Goal: Task Accomplishment & Management: Manage account settings

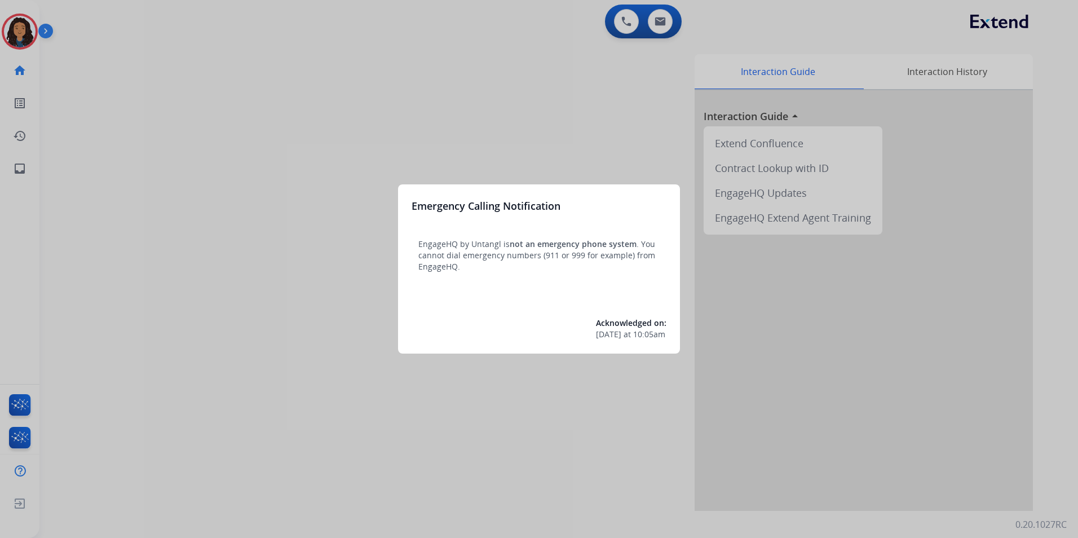
click at [81, 121] on div at bounding box center [539, 269] width 1078 height 538
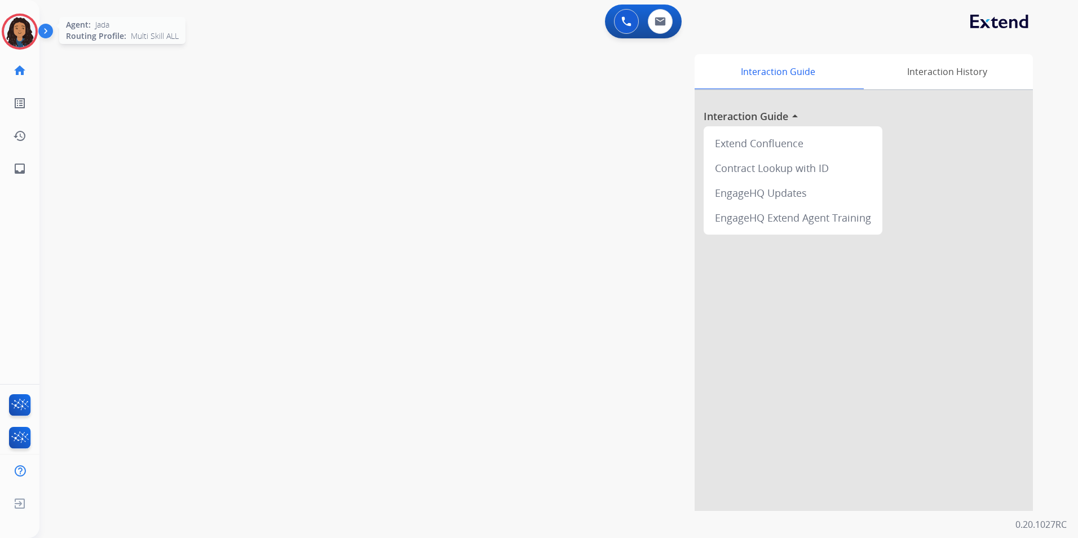
click at [10, 33] on img at bounding box center [20, 32] width 32 height 32
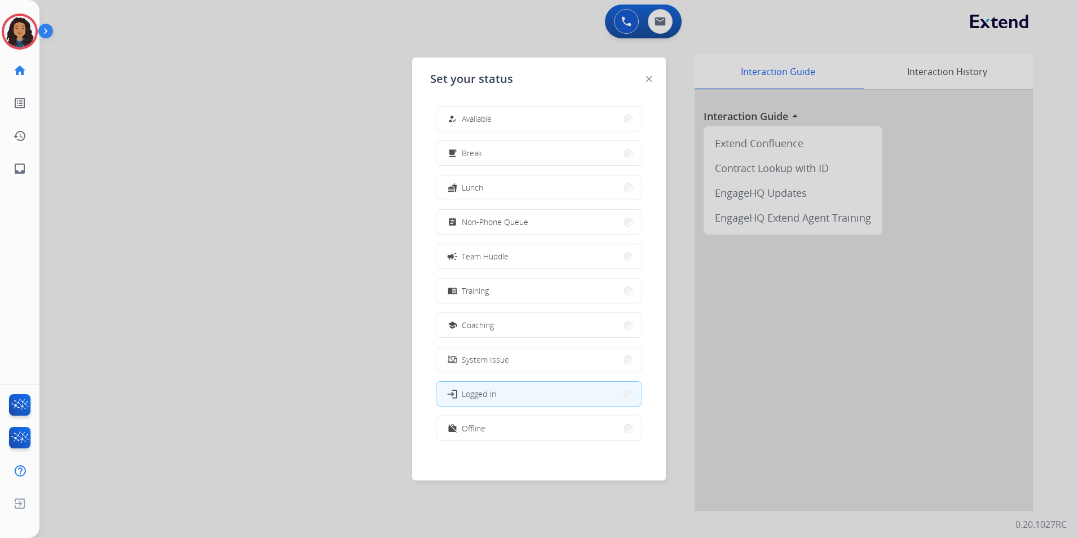
click at [556, 125] on button "how_to_reg Available" at bounding box center [539, 119] width 205 height 24
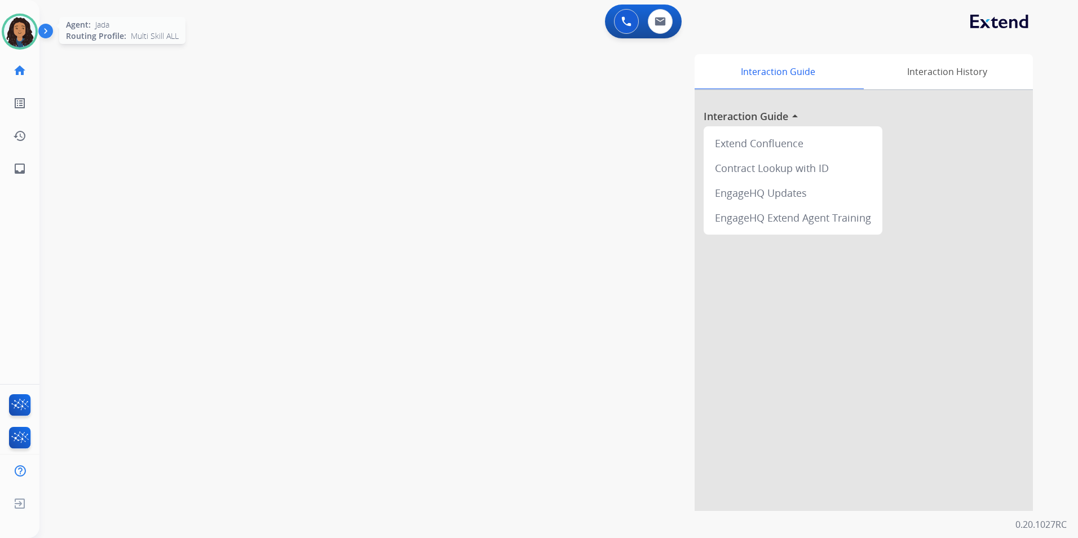
click at [16, 43] on img at bounding box center [20, 32] width 32 height 32
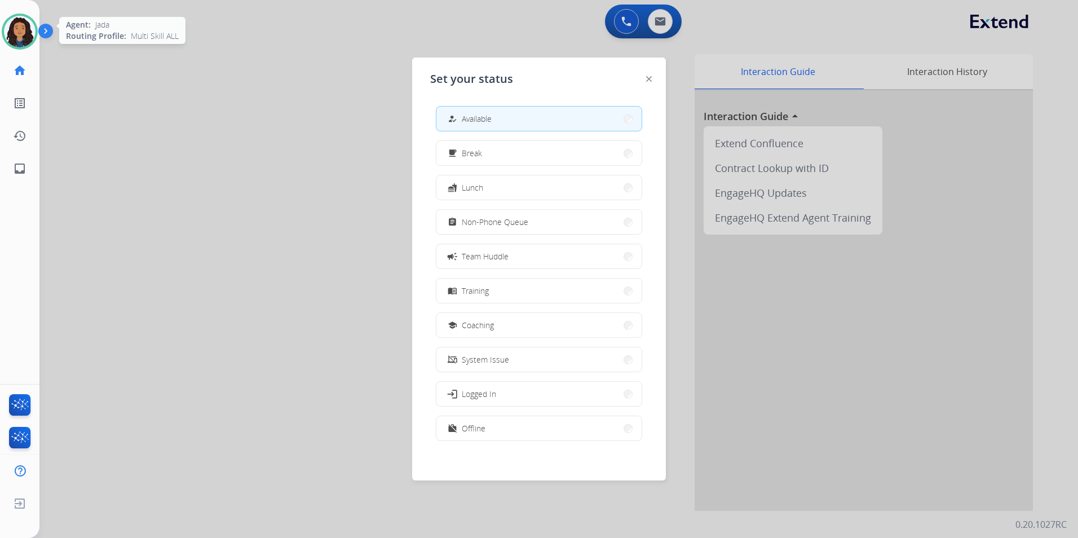
click at [16, 42] on img at bounding box center [20, 32] width 32 height 32
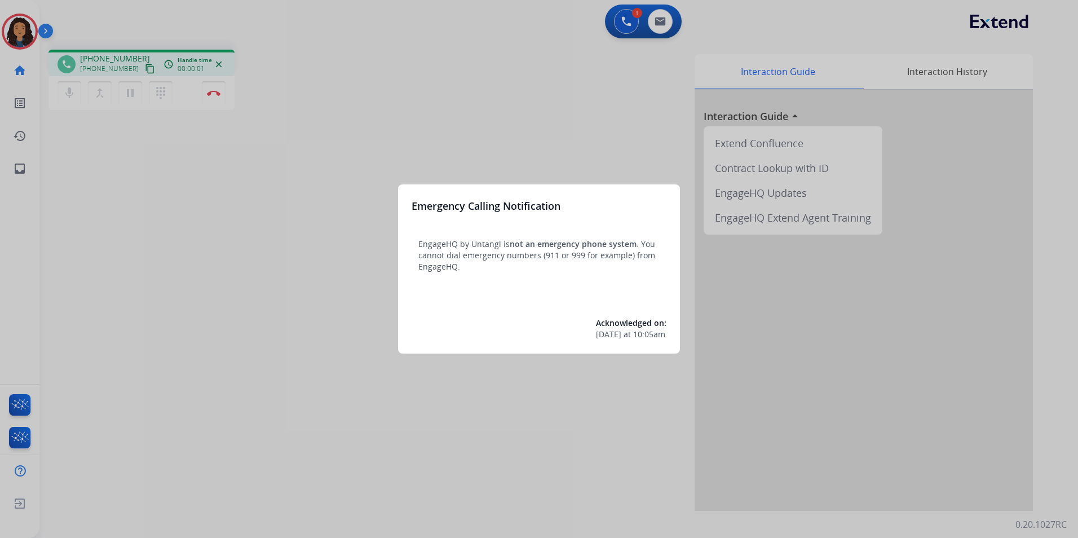
click at [249, 266] on div at bounding box center [539, 269] width 1078 height 538
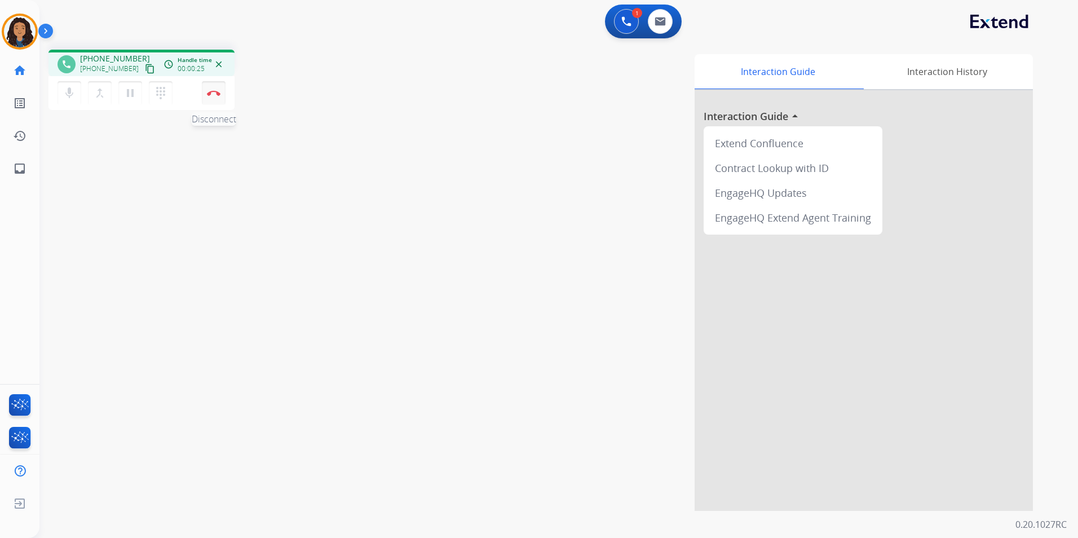
click at [212, 92] on img at bounding box center [214, 93] width 14 height 6
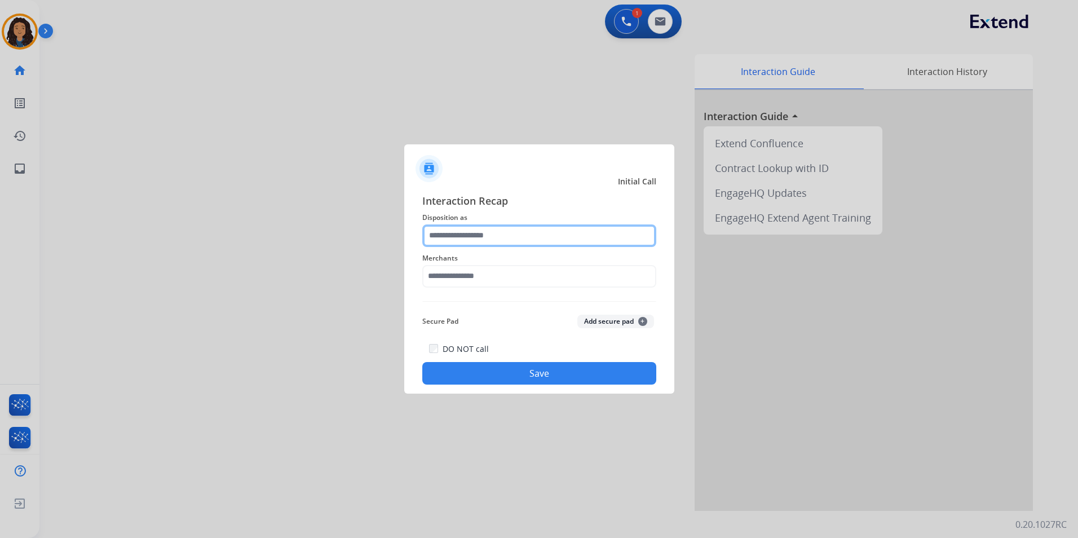
drag, startPoint x: 470, startPoint y: 244, endPoint x: 471, endPoint y: 237, distance: 7.4
click at [471, 238] on input "text" at bounding box center [539, 235] width 234 height 23
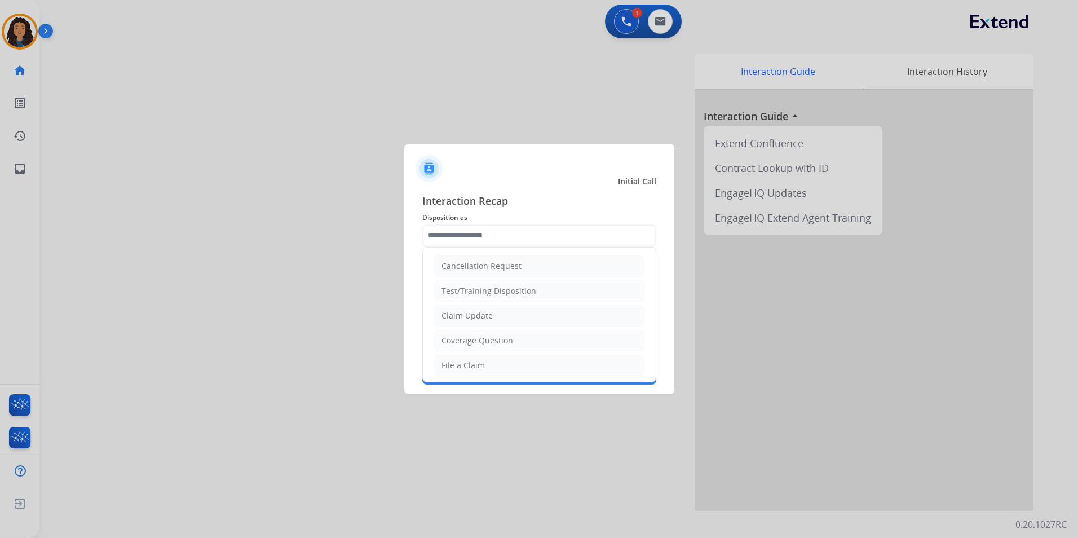
click at [484, 315] on div "Claim Update" at bounding box center [467, 315] width 51 height 11
type input "**********"
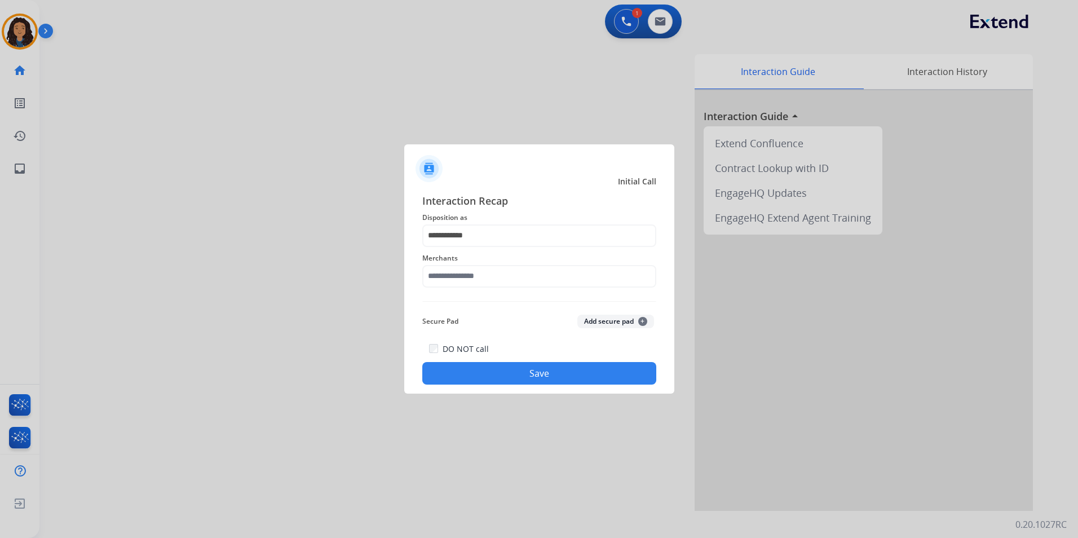
drag, startPoint x: 465, startPoint y: 294, endPoint x: 464, endPoint y: 285, distance: 9.7
click at [465, 293] on div "**********" at bounding box center [539, 289] width 234 height 192
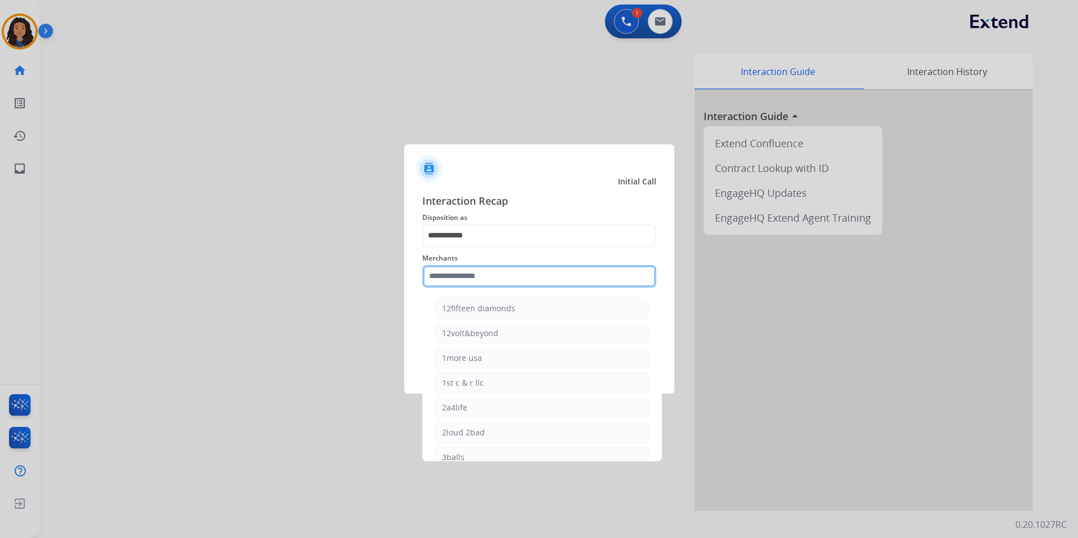
click at [464, 285] on input "text" at bounding box center [539, 276] width 234 height 23
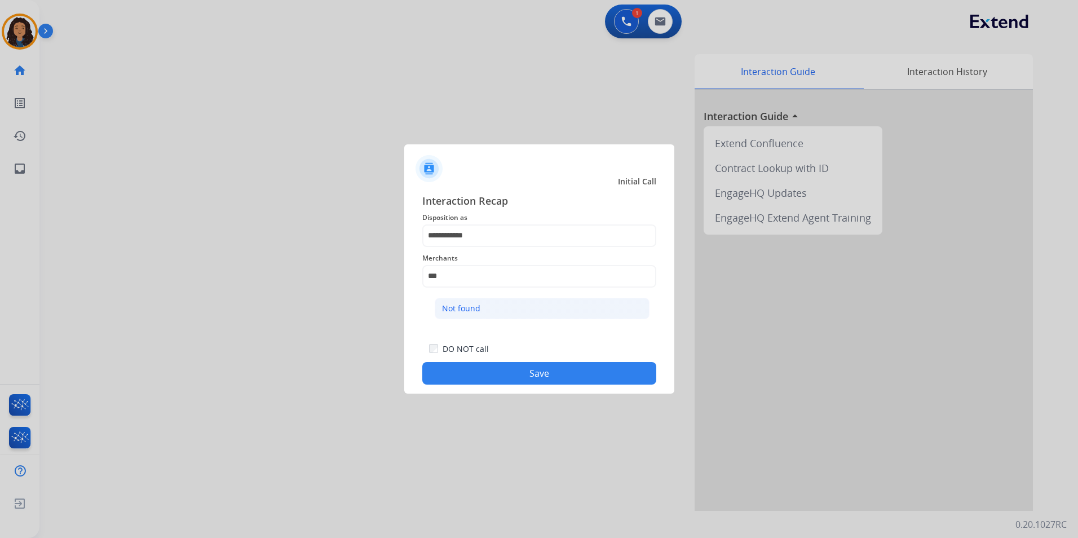
click at [489, 309] on li "Not found" at bounding box center [542, 308] width 215 height 21
type input "*********"
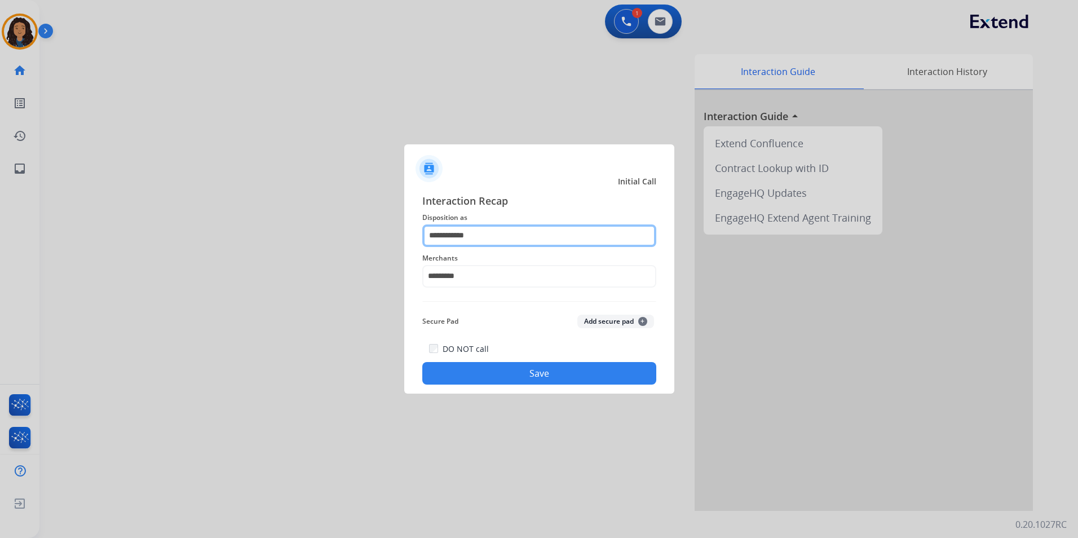
drag, startPoint x: 471, startPoint y: 244, endPoint x: 236, endPoint y: 249, distance: 234.7
click at [0, 249] on app-contact-recap-modal "**********" at bounding box center [0, 269] width 0 height 538
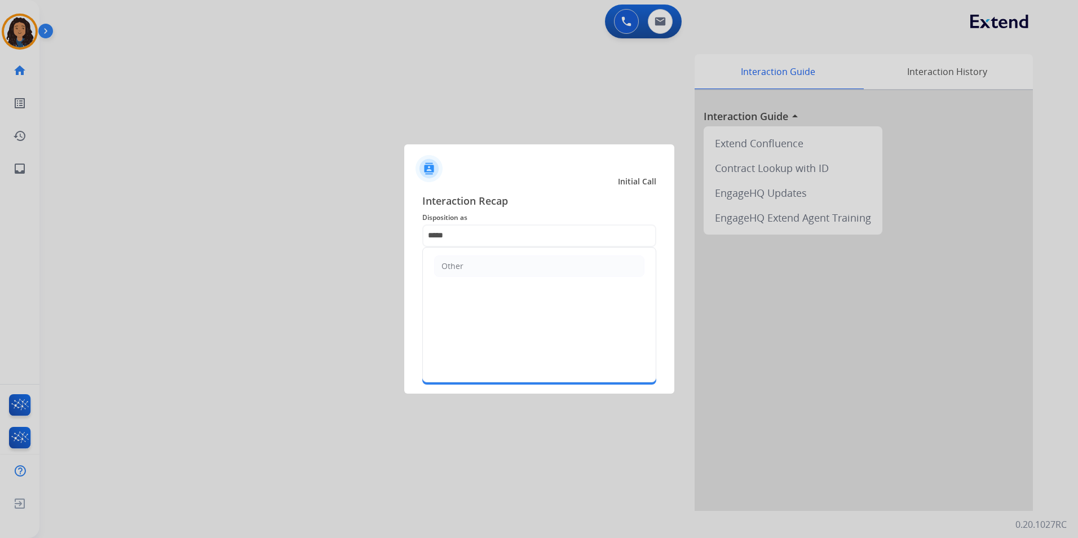
drag, startPoint x: 489, startPoint y: 256, endPoint x: 482, endPoint y: 285, distance: 29.5
click at [487, 256] on li "Other" at bounding box center [539, 265] width 210 height 21
type input "*****"
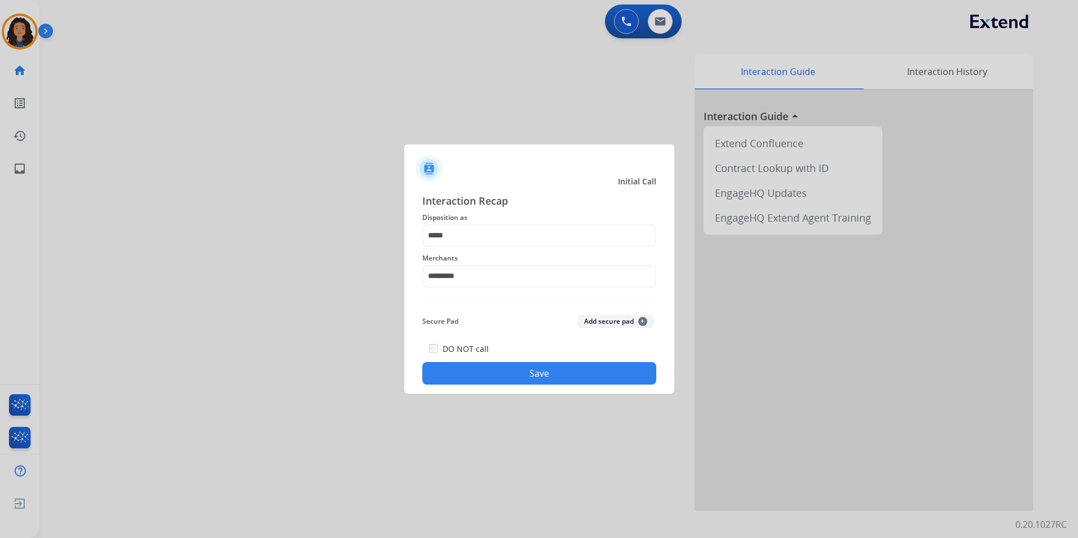
drag, startPoint x: 457, startPoint y: 360, endPoint x: 160, endPoint y: 277, distance: 308.6
click at [452, 360] on div "DO NOT call Save" at bounding box center [539, 363] width 234 height 43
click at [162, 276] on div at bounding box center [539, 269] width 1078 height 538
drag, startPoint x: 506, startPoint y: 369, endPoint x: 500, endPoint y: 369, distance: 6.8
click at [500, 369] on button "Save" at bounding box center [539, 373] width 234 height 23
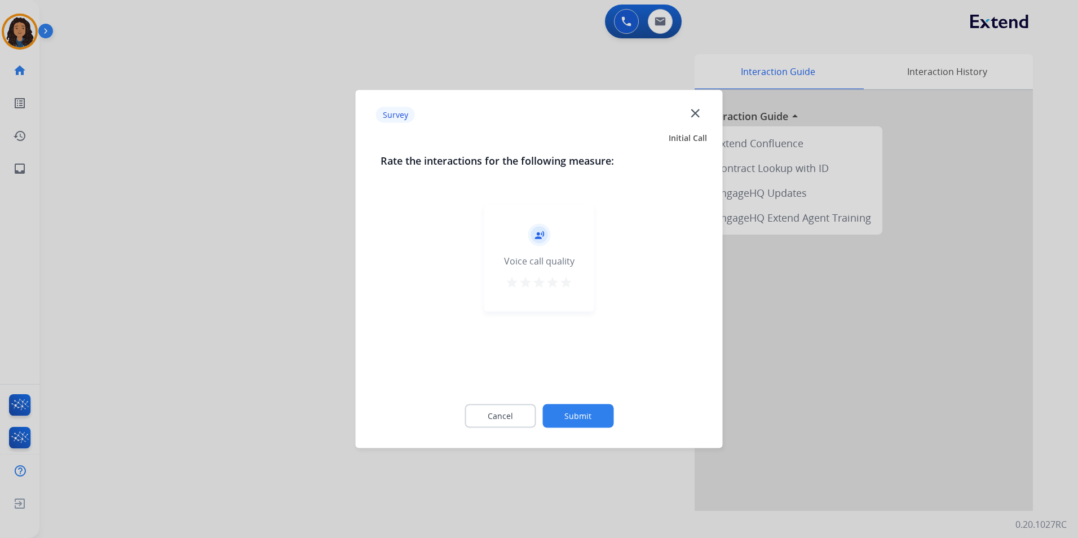
click at [236, 280] on div at bounding box center [539, 269] width 1078 height 538
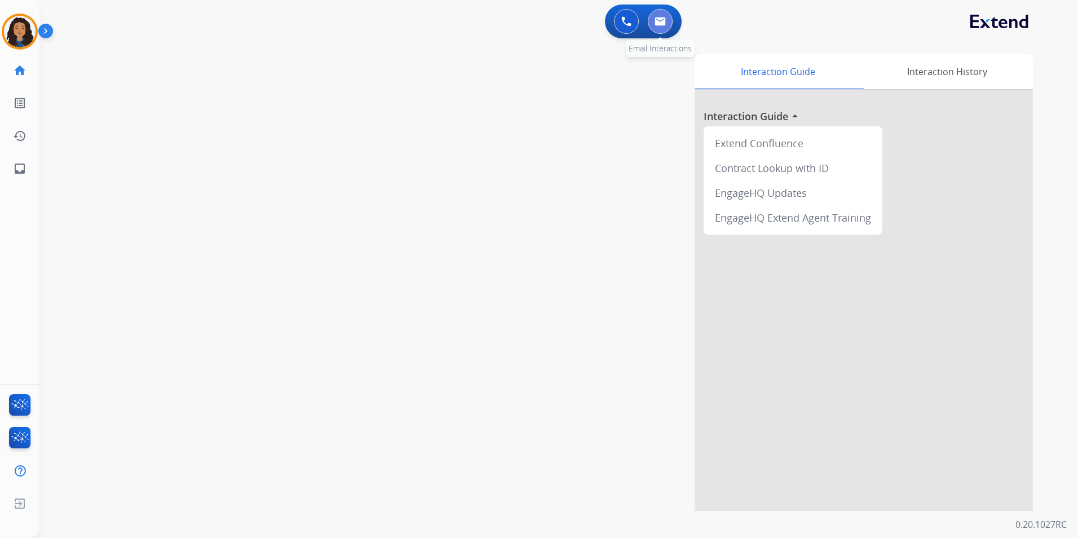
click at [655, 23] on img at bounding box center [660, 21] width 11 height 9
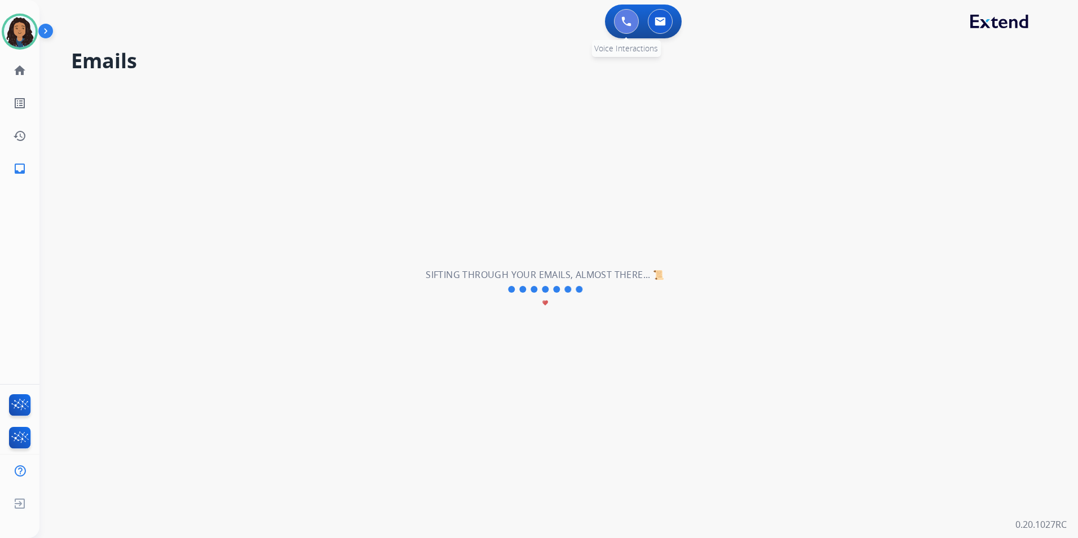
click at [633, 20] on button at bounding box center [626, 21] width 25 height 25
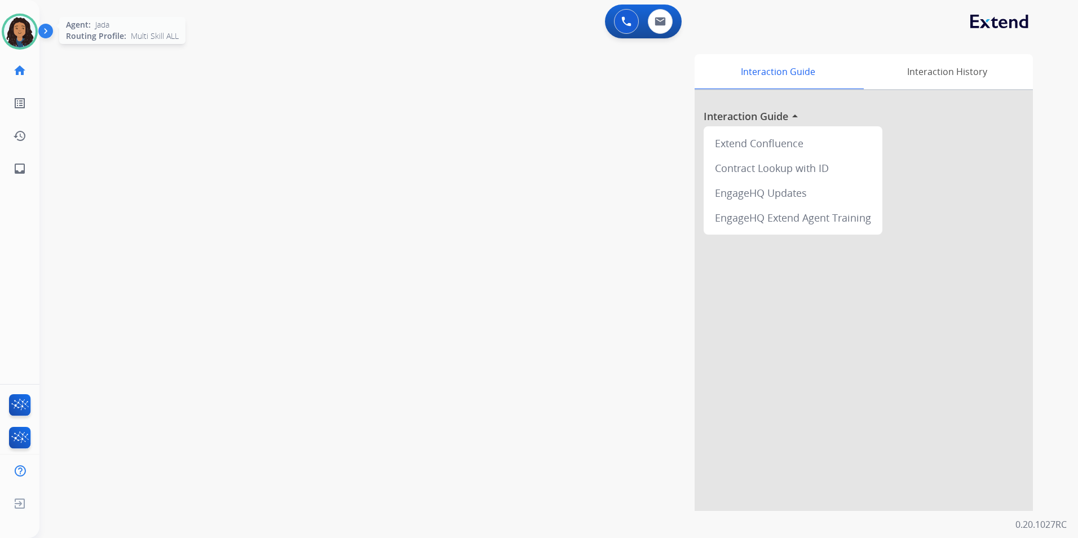
click at [19, 18] on img at bounding box center [20, 32] width 32 height 32
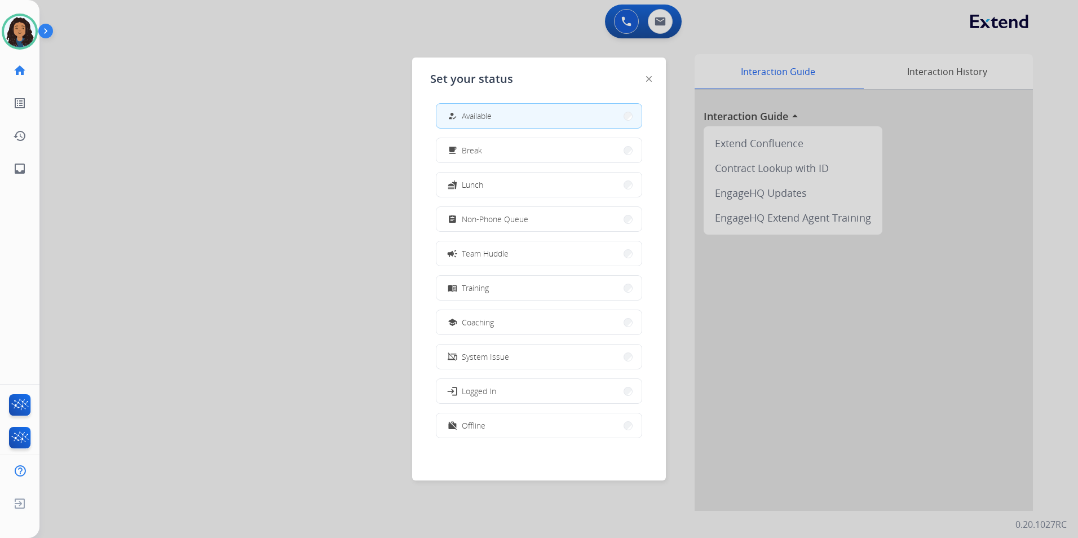
scroll to position [3, 0]
click at [537, 437] on div "work_off Offline" at bounding box center [539, 424] width 206 height 25
click at [536, 435] on button "work_off Offline" at bounding box center [539, 425] width 205 height 24
